Goal: Task Accomplishment & Management: Use online tool/utility

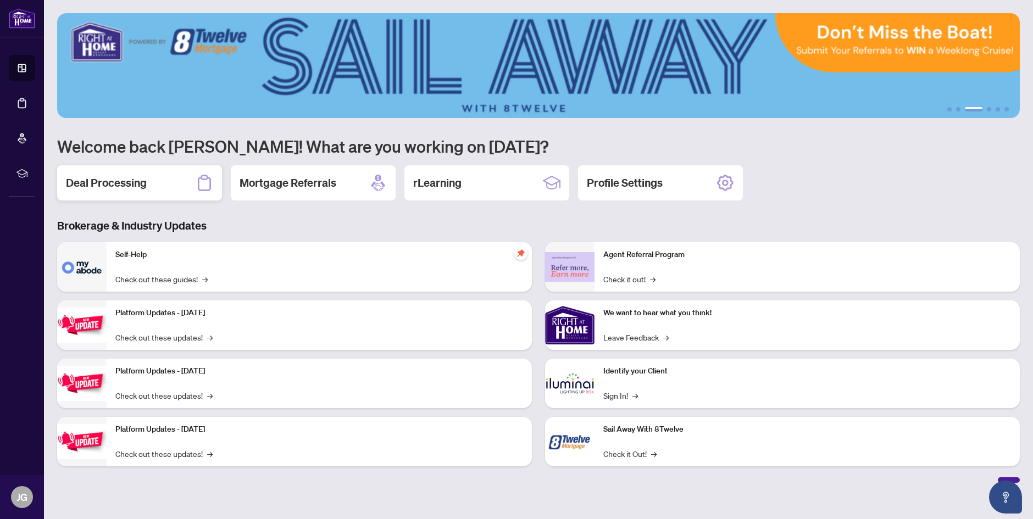
click at [138, 184] on h2 "Deal Processing" at bounding box center [106, 182] width 81 height 15
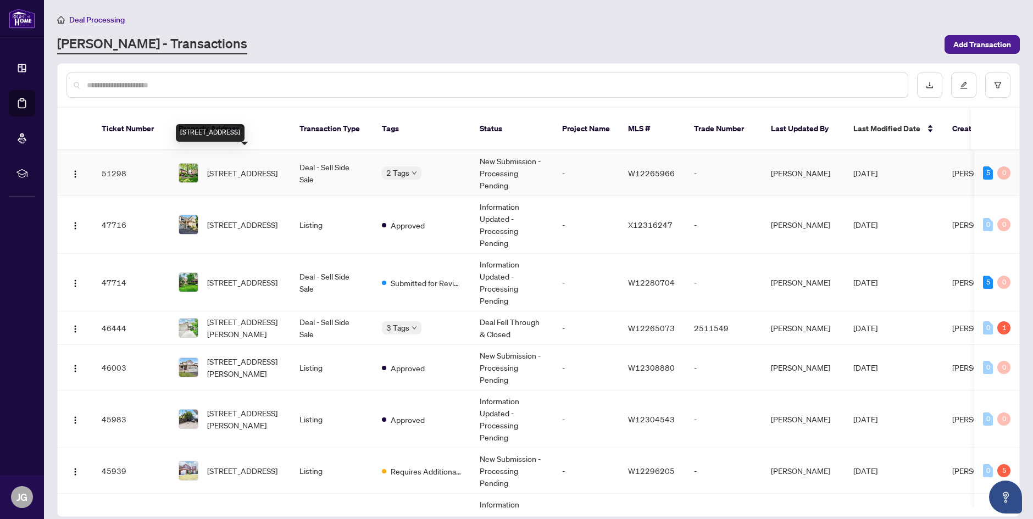
click at [239, 167] on span "[STREET_ADDRESS]" at bounding box center [242, 173] width 70 height 12
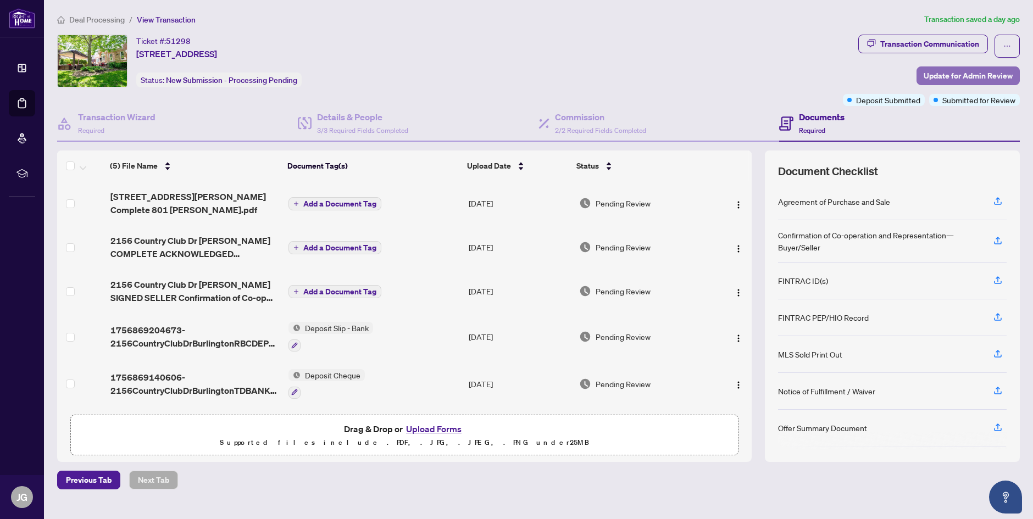
click at [953, 75] on span "Update for Admin Review" at bounding box center [968, 76] width 89 height 18
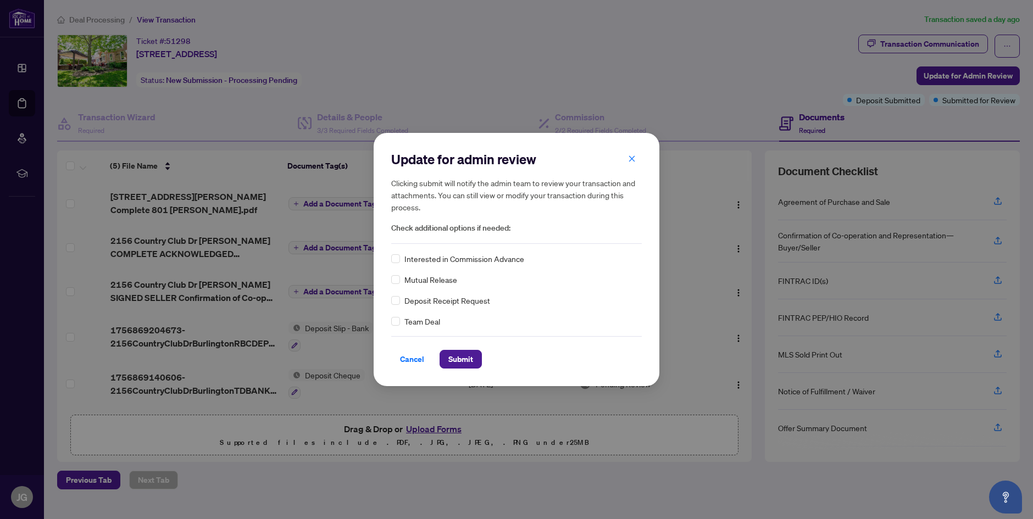
click at [388, 299] on div "Update for admin review Clicking submit will notify the admin team to review yo…" at bounding box center [517, 259] width 286 height 253
click at [462, 357] on span "Submit" at bounding box center [460, 360] width 25 height 18
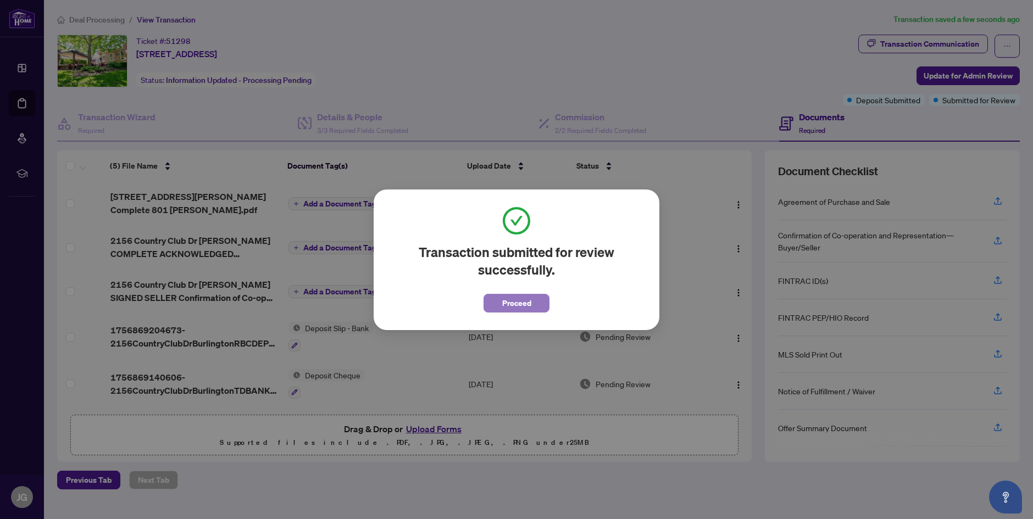
click at [526, 302] on span "Proceed" at bounding box center [516, 304] width 29 height 18
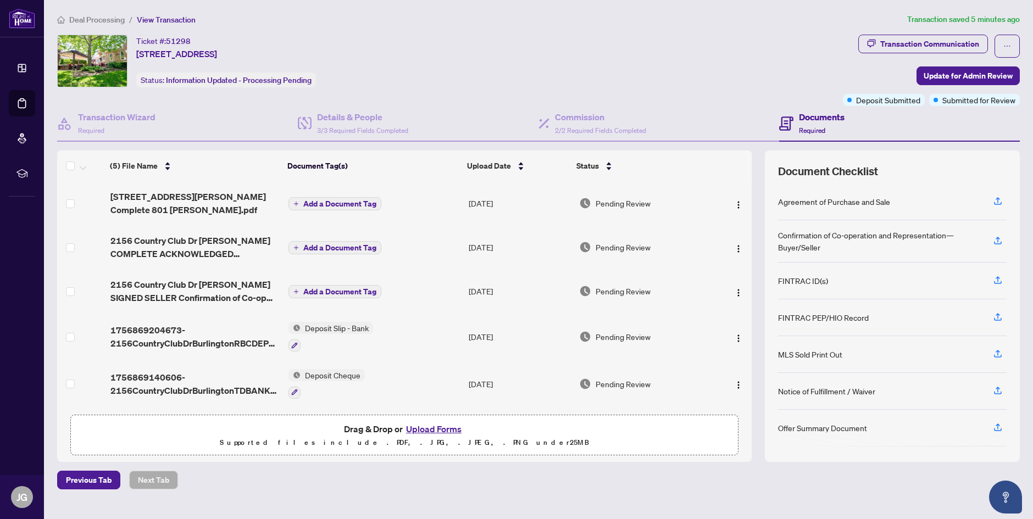
click at [438, 426] on button "Upload Forms" at bounding box center [434, 429] width 62 height 14
